Goal: Find specific page/section: Find specific page/section

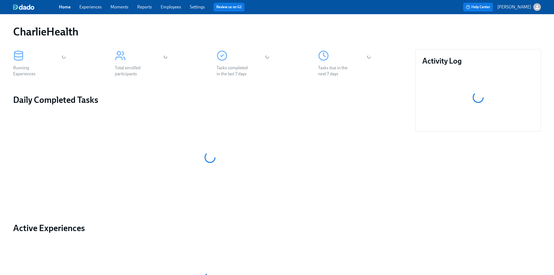
click at [98, 7] on link "Experiences" at bounding box center [90, 6] width 22 height 5
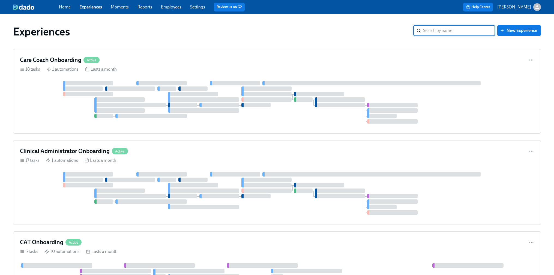
click at [468, 31] on input "search" at bounding box center [459, 30] width 72 height 11
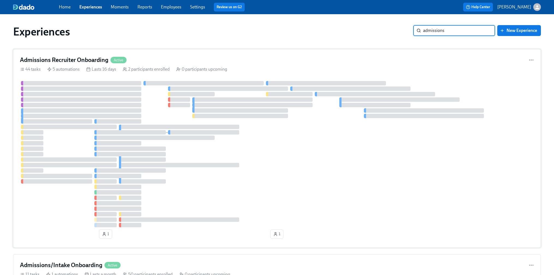
type input "admissions"
click at [196, 63] on div "Admissions Recruiter Onboarding Active" at bounding box center [277, 60] width 514 height 8
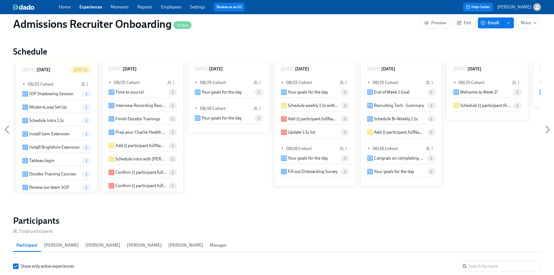
scroll to position [474, 0]
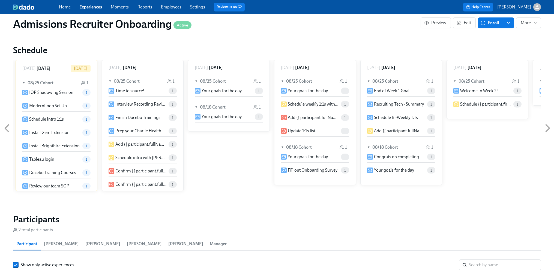
click at [8, 125] on icon at bounding box center [7, 128] width 4 height 7
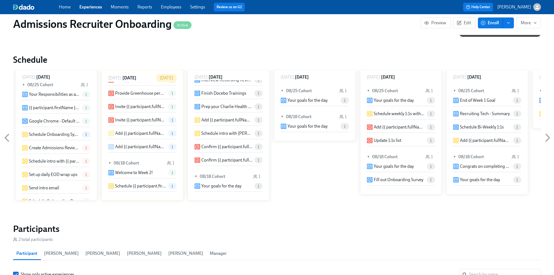
scroll to position [0, 0]
